Goal: Download file/media

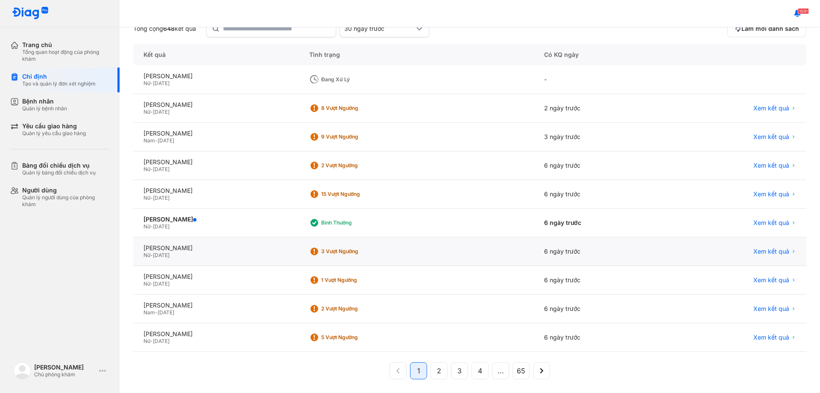
scroll to position [82, 0]
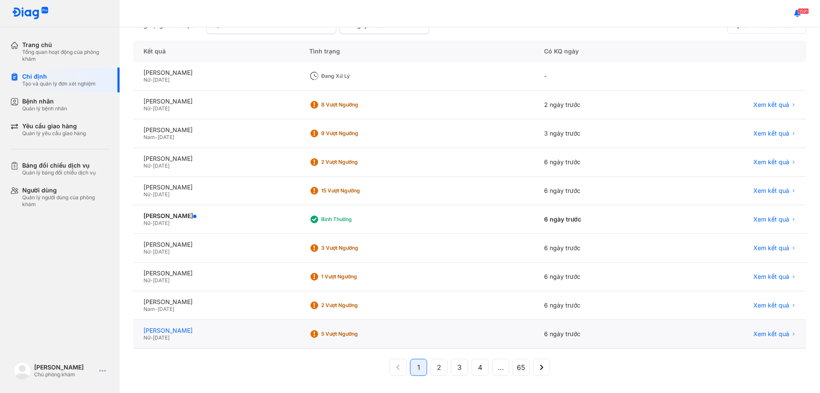
click at [207, 328] on div "[PERSON_NAME]" at bounding box center [216, 330] width 145 height 8
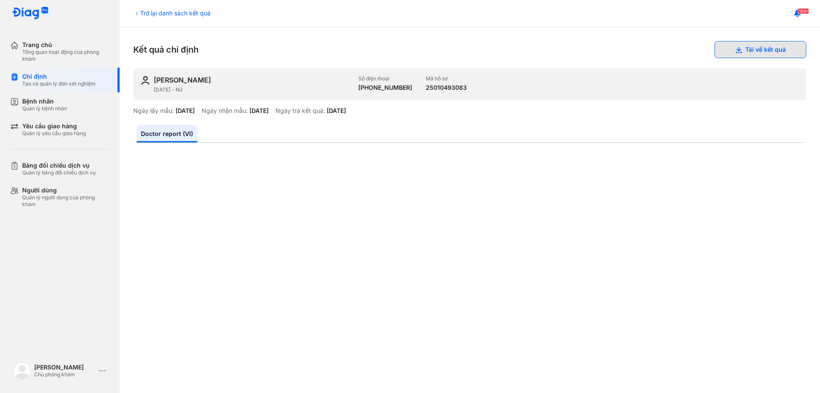
click at [742, 49] on button "Tải về kết quả" at bounding box center [761, 49] width 92 height 17
